Goal: Task Accomplishment & Management: Use online tool/utility

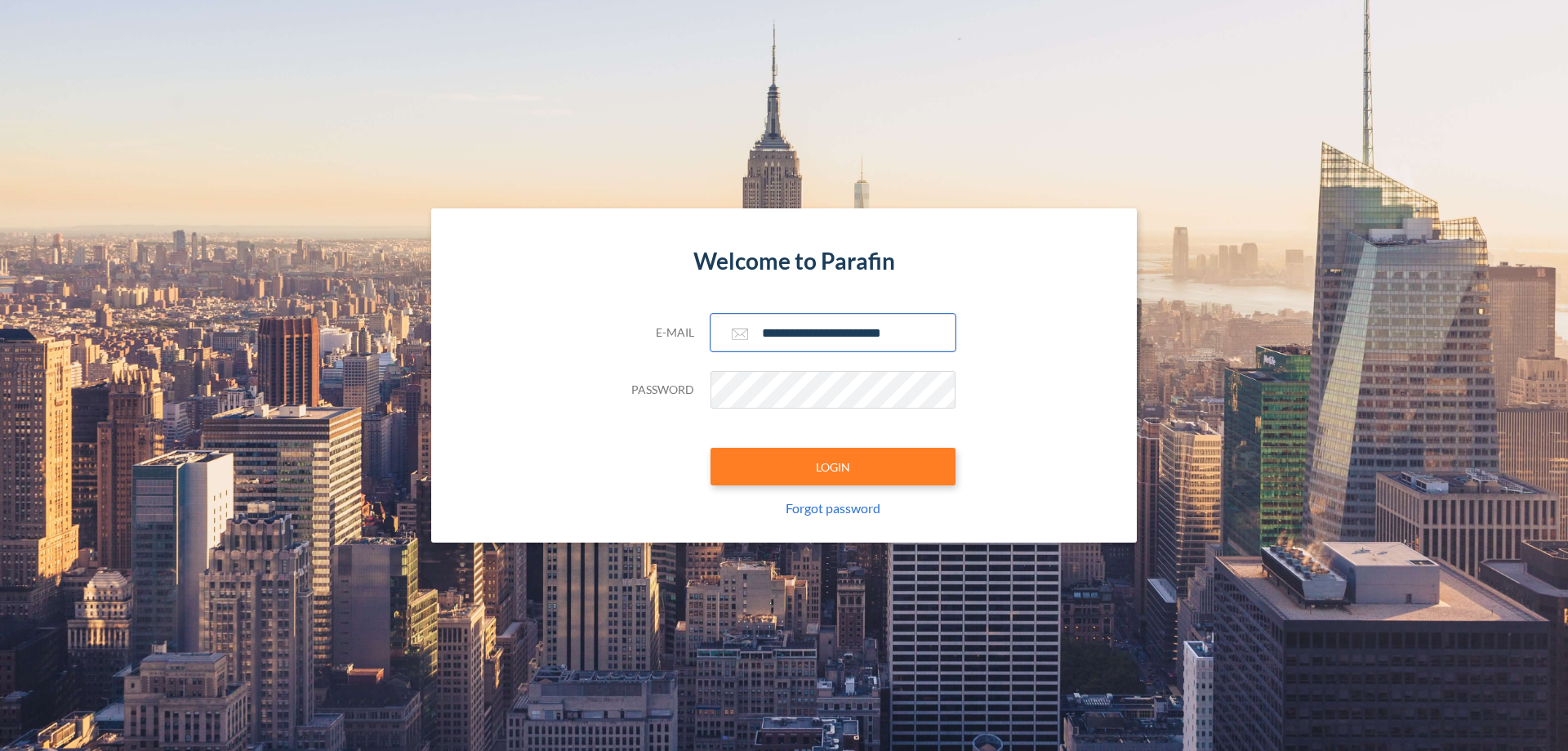
type input "**********"
click at [833, 466] on button "LOGIN" at bounding box center [833, 466] width 245 height 37
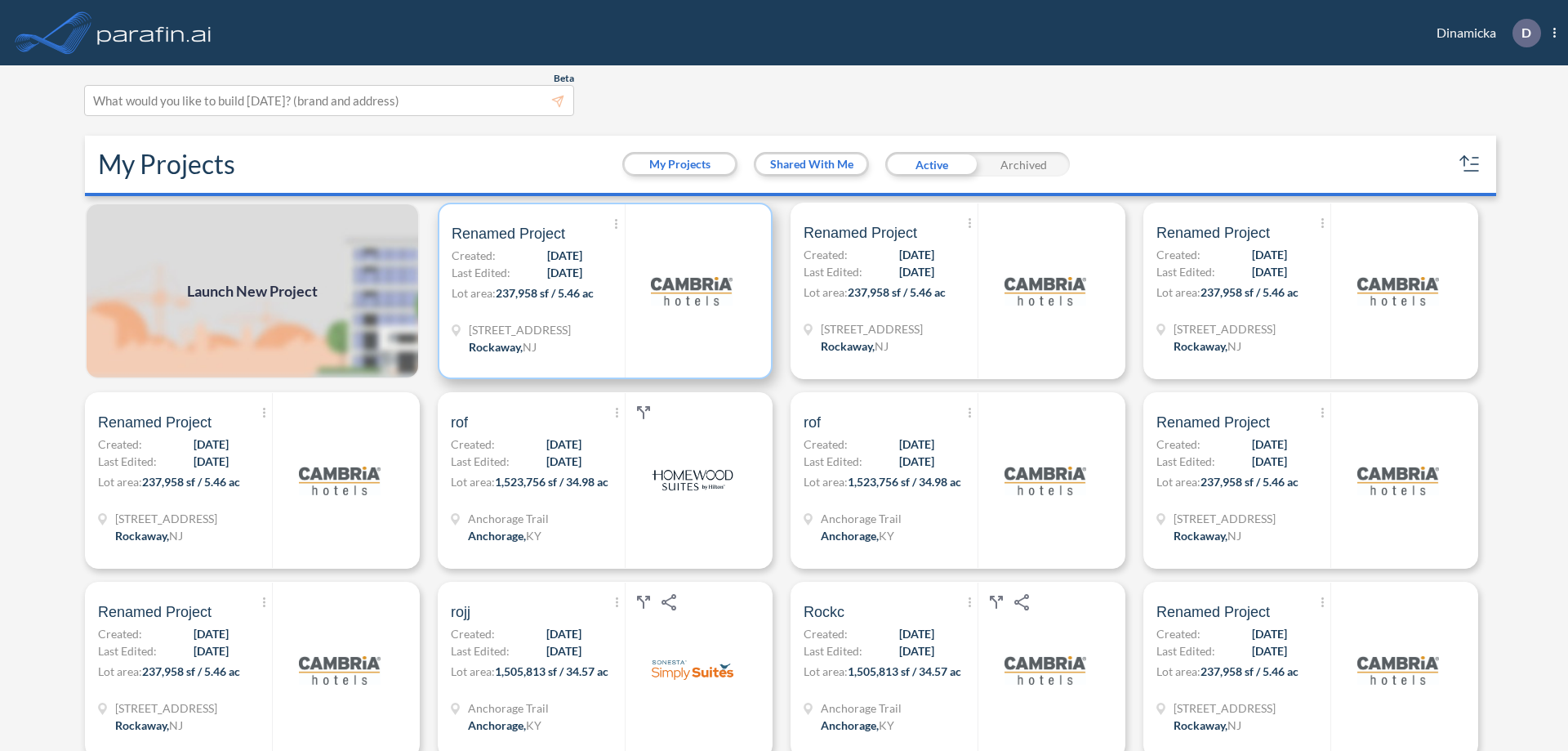
scroll to position [4, 0]
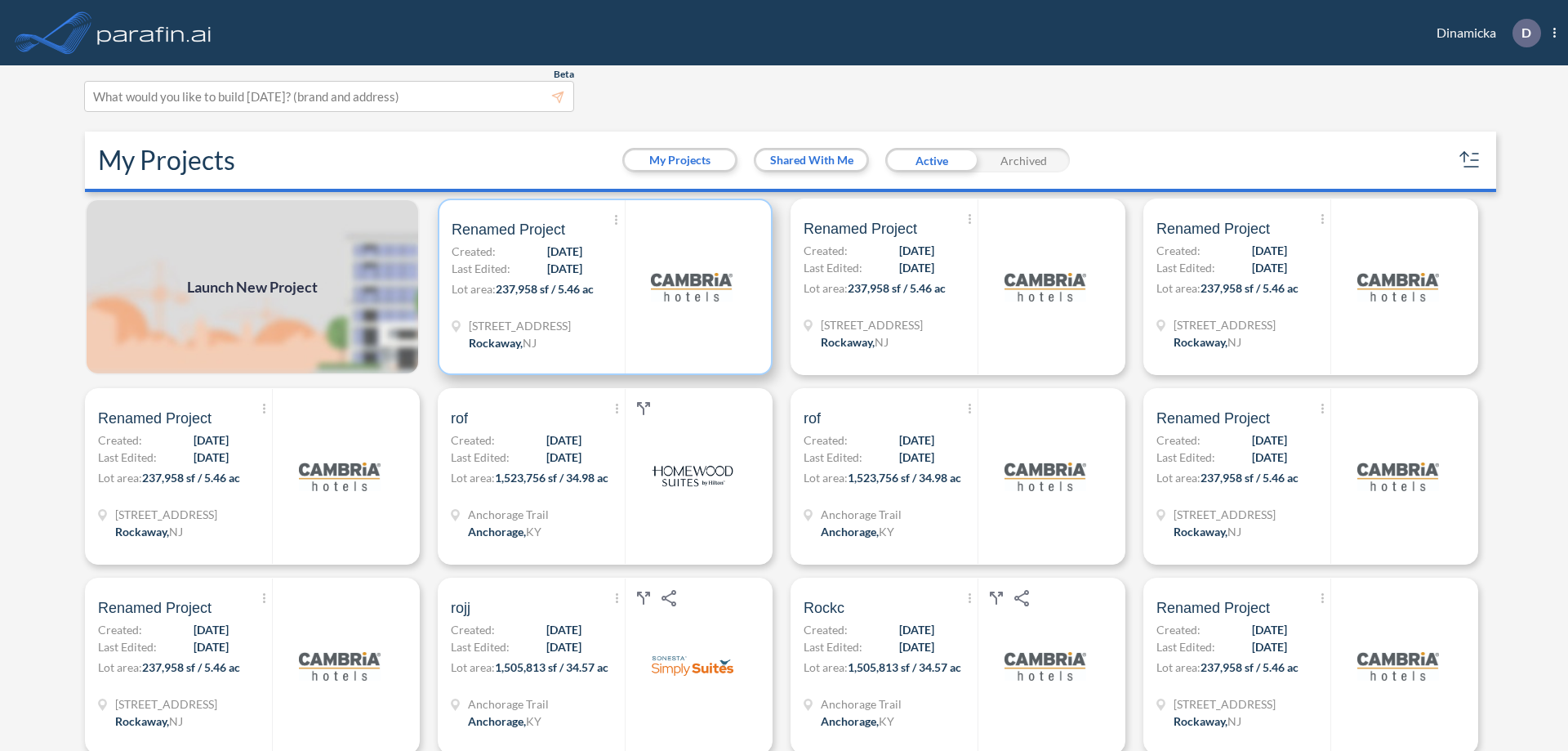
click at [602, 286] on p "Lot area: 237,958 sf / 5.46 ac" at bounding box center [538, 292] width 173 height 24
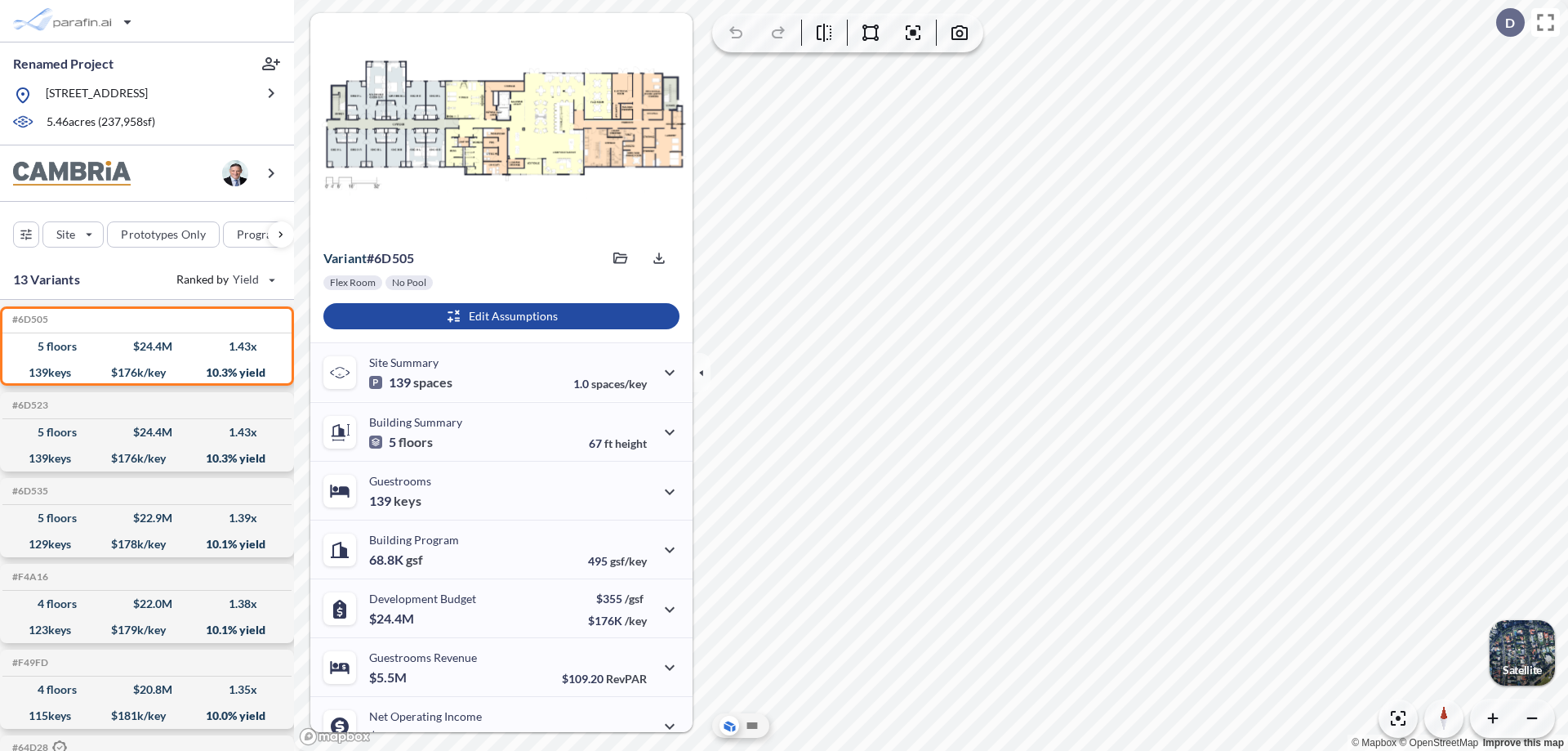
scroll to position [83, 0]
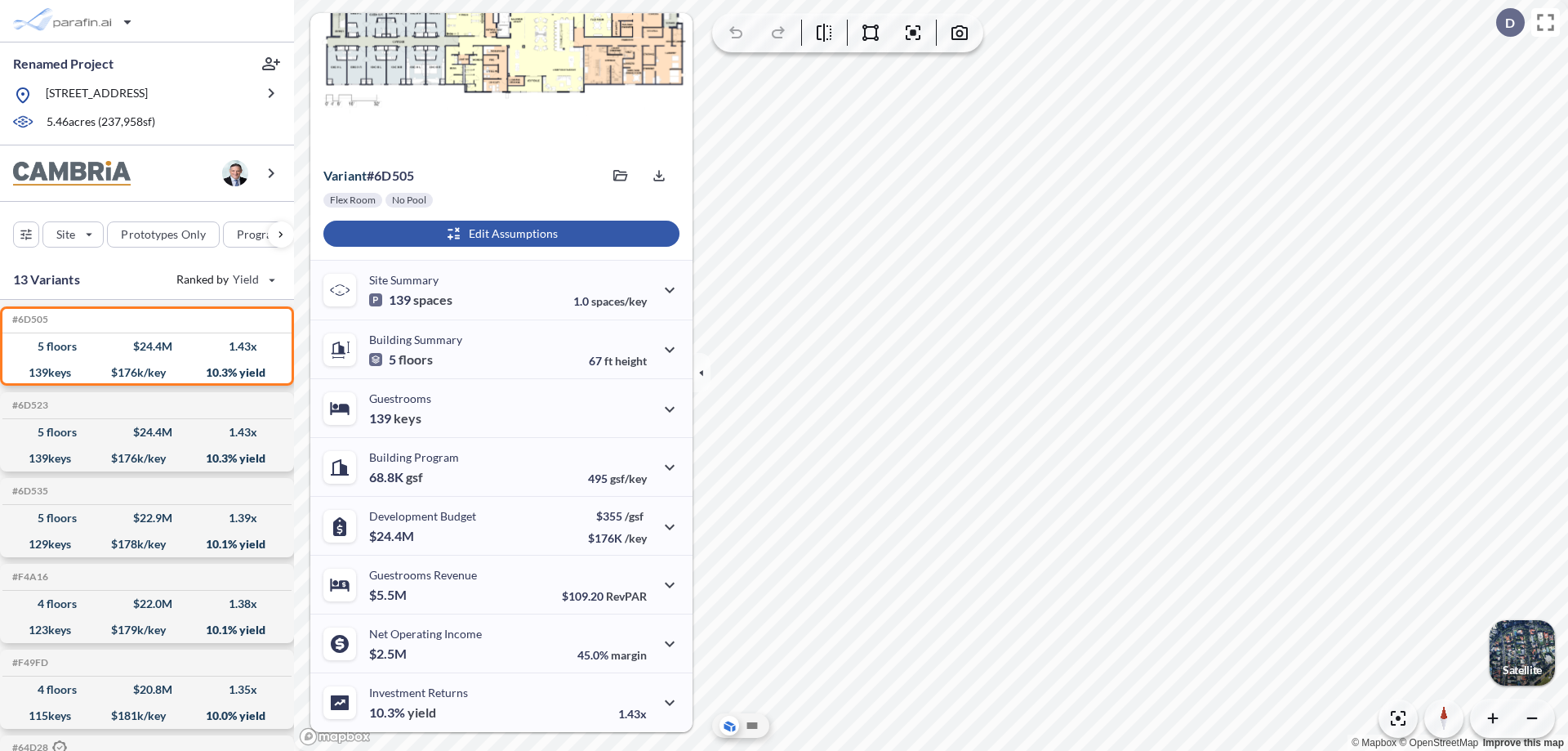
click at [499, 234] on div "button" at bounding box center [502, 233] width 356 height 26
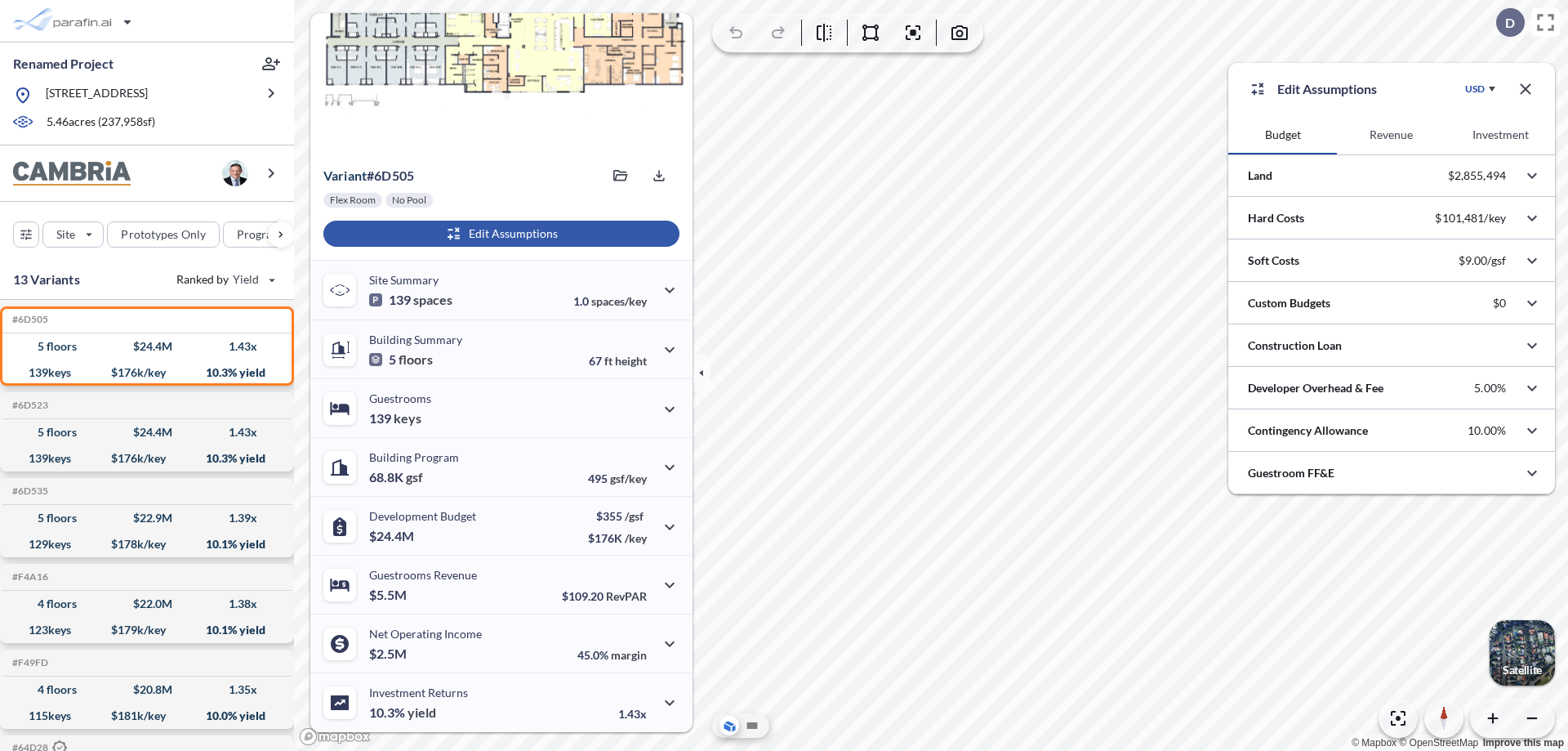
click at [1391, 135] on button "Revenue" at bounding box center [1391, 134] width 109 height 39
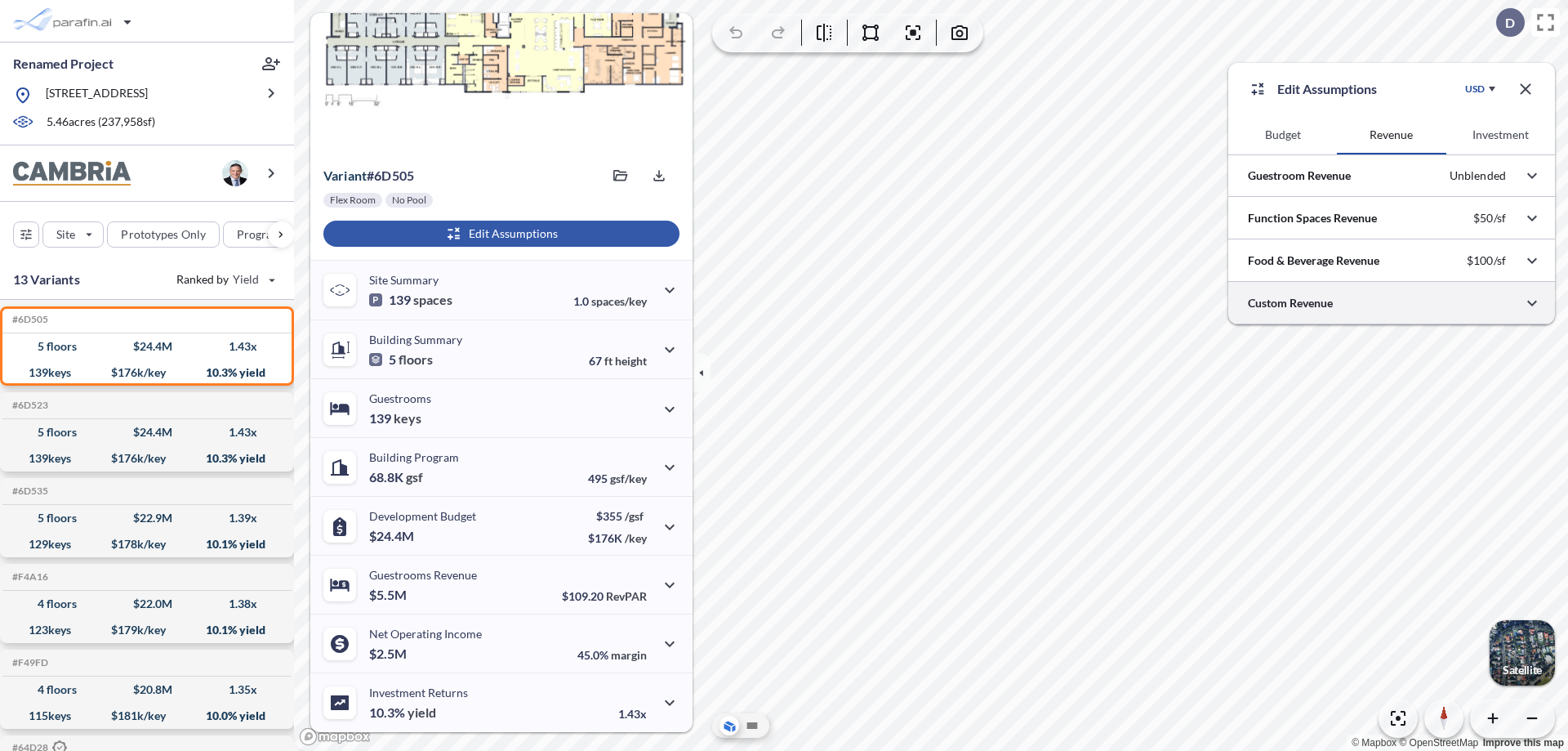
click at [1392, 303] on div at bounding box center [1391, 302] width 327 height 41
